Goal: Transaction & Acquisition: Subscribe to service/newsletter

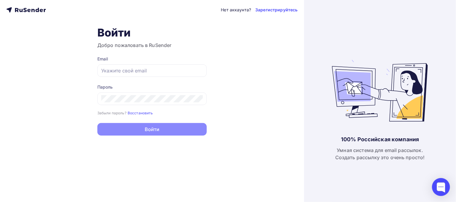
type input "[EMAIL_ADDRESS][DOMAIN_NAME]"
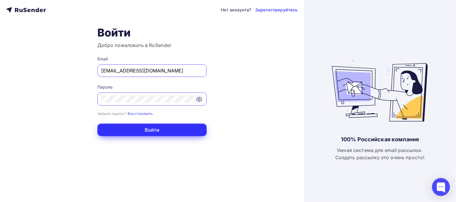
click at [123, 132] on button "Войти" at bounding box center [151, 130] width 109 height 13
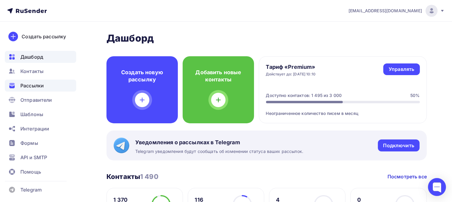
click at [31, 84] on span "Рассылки" at bounding box center [31, 85] width 23 height 7
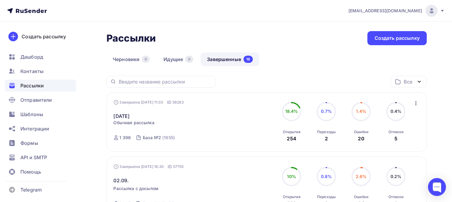
click at [415, 104] on icon "button" at bounding box center [415, 103] width 7 height 7
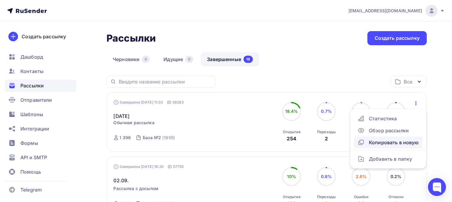
click at [405, 143] on div "Копировать в новую" at bounding box center [387, 142] width 61 height 7
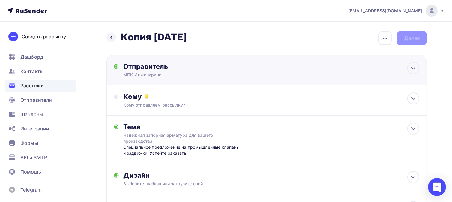
click at [176, 73] on div "МПК Инжиниринг" at bounding box center [181, 75] width 117 height 6
type input "МПК Инжиниринг"
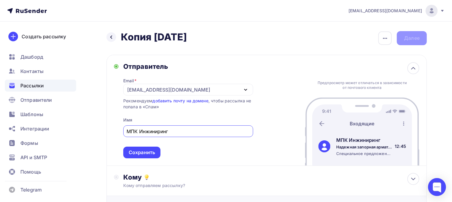
click at [148, 153] on div "Сохранить" at bounding box center [142, 152] width 26 height 7
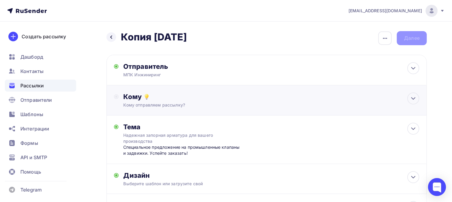
click at [199, 99] on div "Кому" at bounding box center [272, 97] width 296 height 8
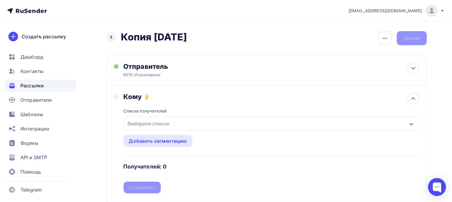
click at [174, 126] on div "Выберите список" at bounding box center [271, 124] width 295 height 14
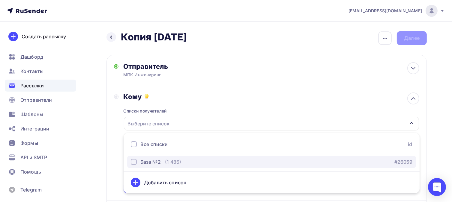
click at [136, 162] on div "button" at bounding box center [134, 162] width 6 height 6
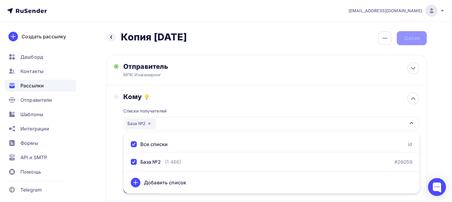
click at [444, 143] on div "Назад Копия [DATE] Копия [DATE] Закончить позже Переименовать рассылку Удалить …" at bounding box center [226, 185] width 452 height 327
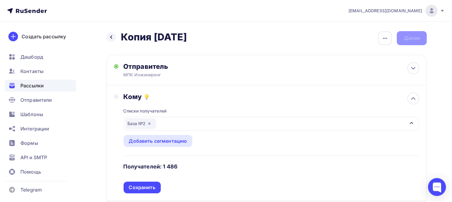
scroll to position [40, 0]
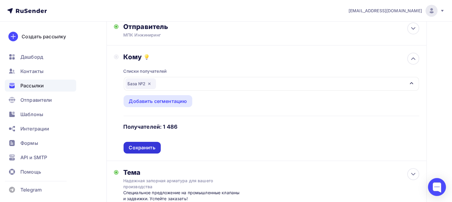
click at [157, 147] on div "Сохранить" at bounding box center [142, 148] width 37 height 12
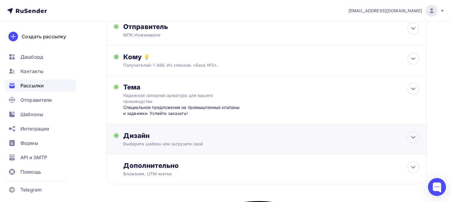
click at [229, 139] on div "Дизайн" at bounding box center [272, 136] width 296 height 8
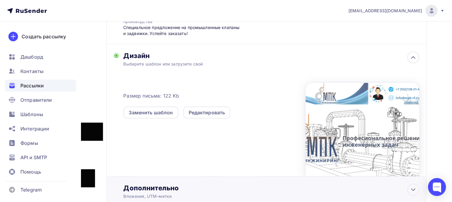
scroll to position [163, 0]
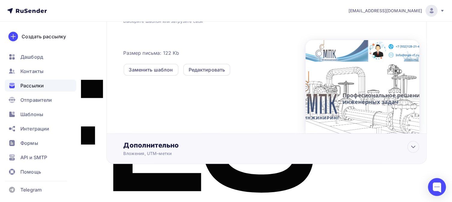
click at [183, 145] on div "Дополнительно" at bounding box center [272, 145] width 296 height 8
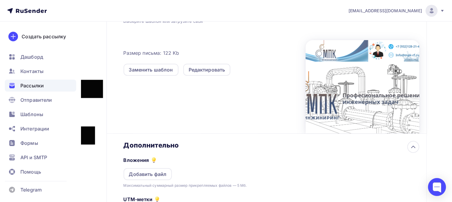
scroll to position [257, 0]
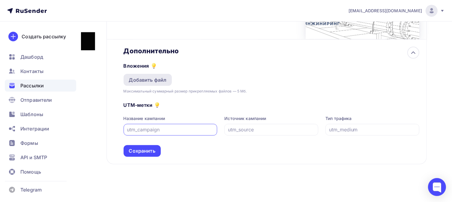
click at [151, 80] on div "Добавить файл" at bounding box center [148, 79] width 38 height 7
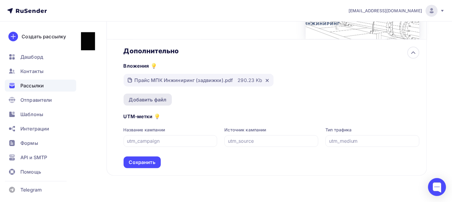
click at [155, 98] on div "Добавить файл" at bounding box center [148, 99] width 38 height 7
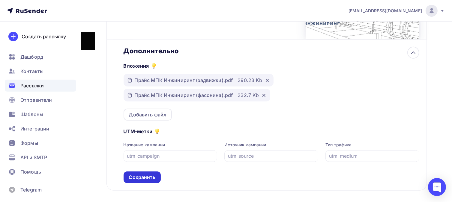
click at [142, 178] on div "Сохранить" at bounding box center [142, 177] width 26 height 7
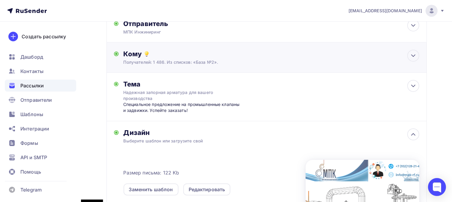
scroll to position [0, 0]
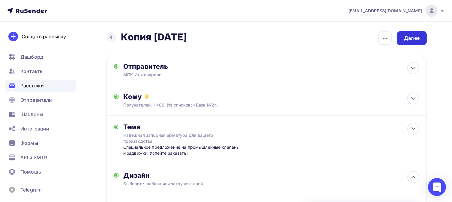
click at [416, 39] on div "Далее" at bounding box center [412, 38] width 16 height 7
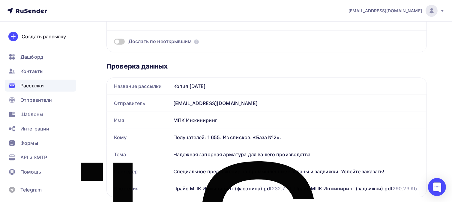
scroll to position [40, 0]
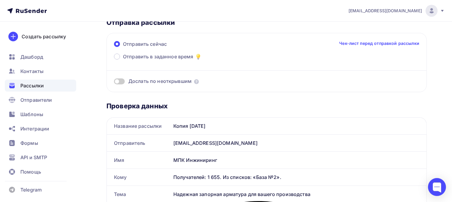
click at [117, 80] on span at bounding box center [119, 82] width 11 height 6
click at [114, 82] on input "checkbox" at bounding box center [114, 82] width 0 height 0
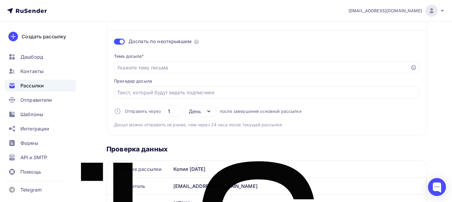
scroll to position [200, 0]
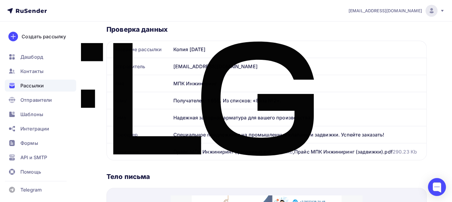
drag, startPoint x: 175, startPoint y: 117, endPoint x: 320, endPoint y: 114, distance: 145.8
click at [320, 113] on div "Надежная запорная арматура для вашего производства" at bounding box center [298, 117] width 255 height 17
copy div "Надежная запорная арматура для вашего производства"
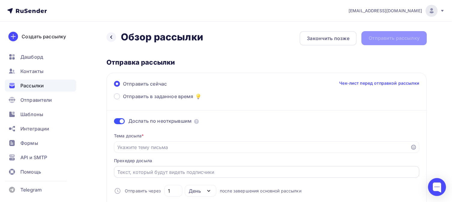
scroll to position [40, 0]
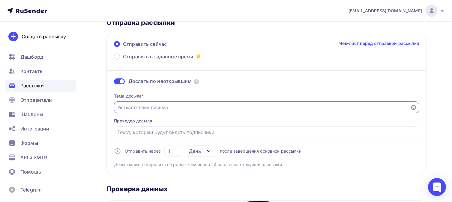
click at [155, 107] on input "Отправить в заданное время" at bounding box center [262, 107] width 289 height 7
paste input "Надежная запорная арматура для вашего производства"
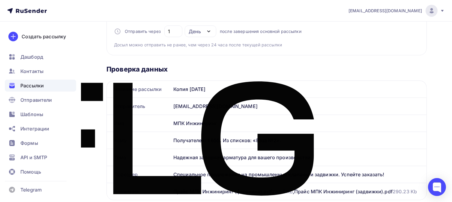
scroll to position [200, 0]
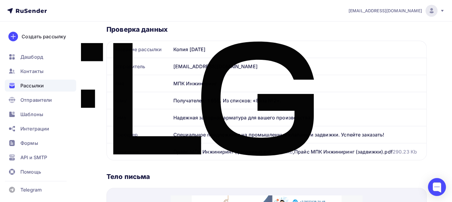
type input "Надежная запорная арматура для вашего производства"
drag, startPoint x: 174, startPoint y: 134, endPoint x: 393, endPoint y: 131, distance: 218.6
click at [393, 131] on div "Специальное предложение на промышленные клапаны и задвижки. Успейте заказать!" at bounding box center [298, 135] width 255 height 17
copy div "Специальное предложение на промышленные клапаны и задвижки. Успейте заказать!"
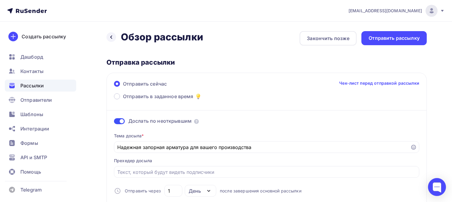
scroll to position [80, 0]
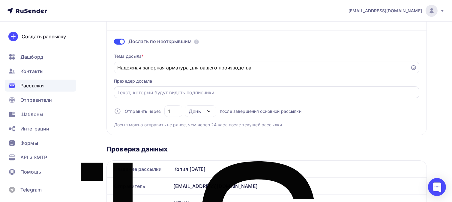
click at [158, 94] on input "Отправить в заданное время" at bounding box center [267, 92] width 298 height 7
paste input "Специальное предложение на промышленные клапаны и задвижки. Успейте заказать!"
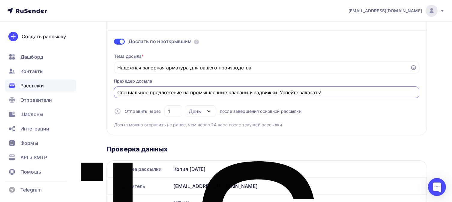
type input "Специальное предложение на промышленные клапаны и задвижки. Успейте заказать!"
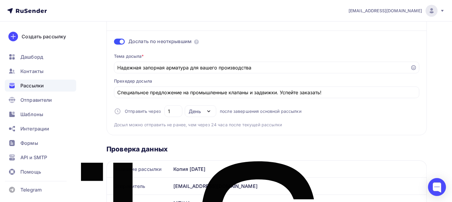
click at [386, 121] on div "Тема досыла * Надежная запорная арматура для вашего производства Прехедер досыл…" at bounding box center [266, 88] width 305 height 79
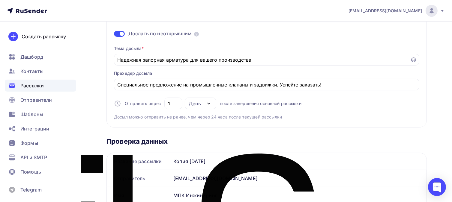
scroll to position [0, 0]
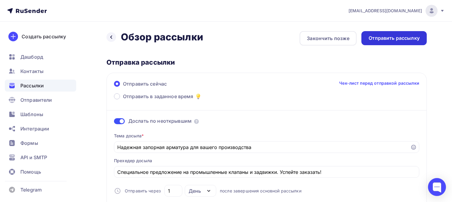
click at [402, 39] on div "Отправить рассылку" at bounding box center [394, 38] width 51 height 7
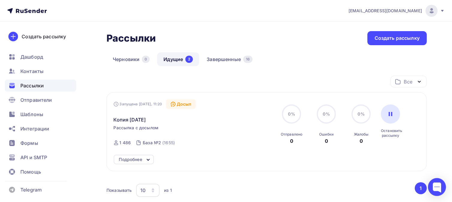
click at [178, 61] on link "Идущие 2" at bounding box center [178, 59] width 42 height 14
click at [146, 160] on icon at bounding box center [148, 160] width 7 height 7
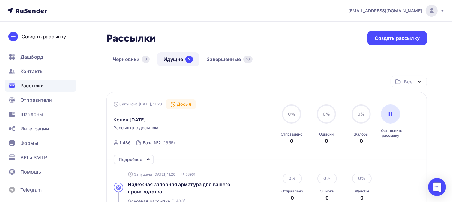
scroll to position [80, 0]
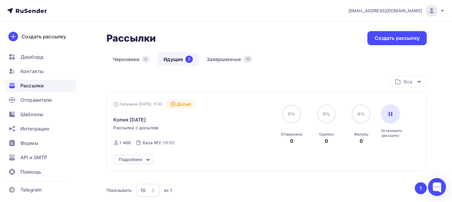
click at [146, 161] on icon at bounding box center [148, 160] width 7 height 7
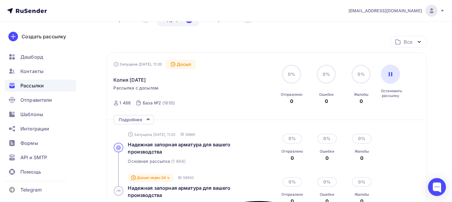
scroll to position [80, 0]
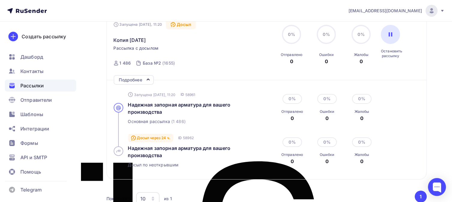
click at [39, 88] on span "Рассылки" at bounding box center [31, 85] width 23 height 7
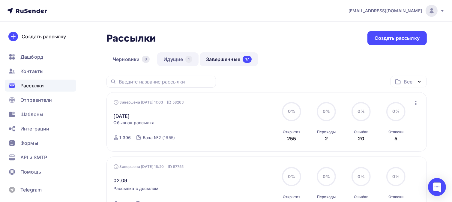
click at [180, 64] on link "Идущие 1" at bounding box center [177, 59] width 41 height 14
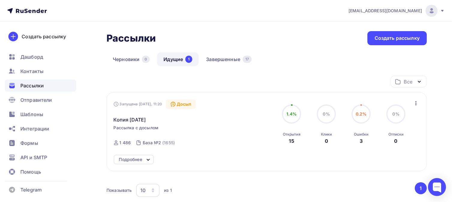
click at [148, 160] on icon at bounding box center [148, 160] width 2 height 1
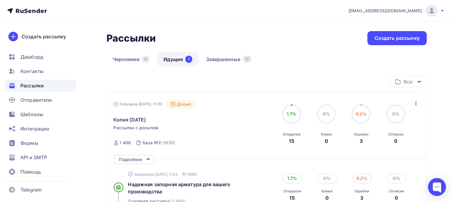
click at [313, 34] on div "Рассылки Рассылки Создать рассылку" at bounding box center [266, 38] width 320 height 14
click at [326, 37] on div "Рассылки Рассылки Создать рассылку" at bounding box center [266, 38] width 320 height 14
click at [229, 20] on nav "info@mpk-rf.ru Аккаунт Тарифы Выйти Создать рассылку Дашборд Контакты Рассылки …" at bounding box center [226, 11] width 452 height 22
drag, startPoint x: 107, startPoint y: 40, endPoint x: 177, endPoint y: 28, distance: 70.9
click at [167, 33] on div "Рассылки Рассылки Создать рассылку" at bounding box center [266, 38] width 320 height 14
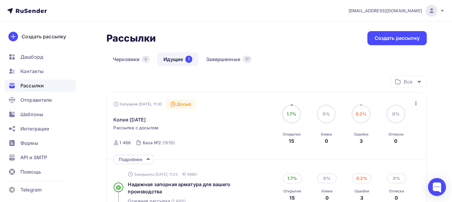
click at [220, 17] on nav "info@mpk-rf.ru Аккаунт Тарифы Выйти Создать рассылку Дашборд Контакты Рассылки …" at bounding box center [226, 11] width 452 height 22
